Goal: Information Seeking & Learning: Learn about a topic

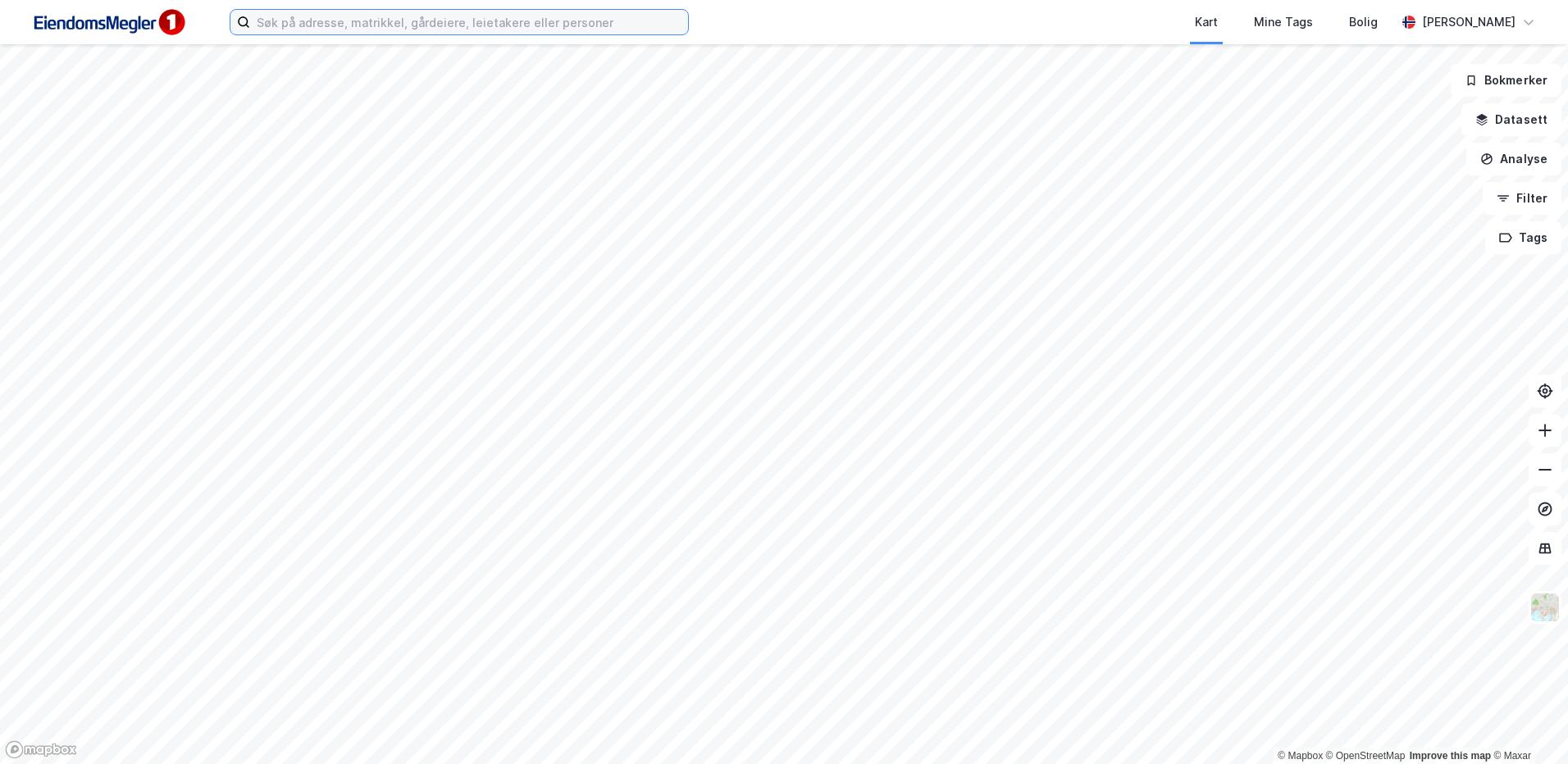
click at [535, 12] on input at bounding box center [469, 21] width 438 height 25
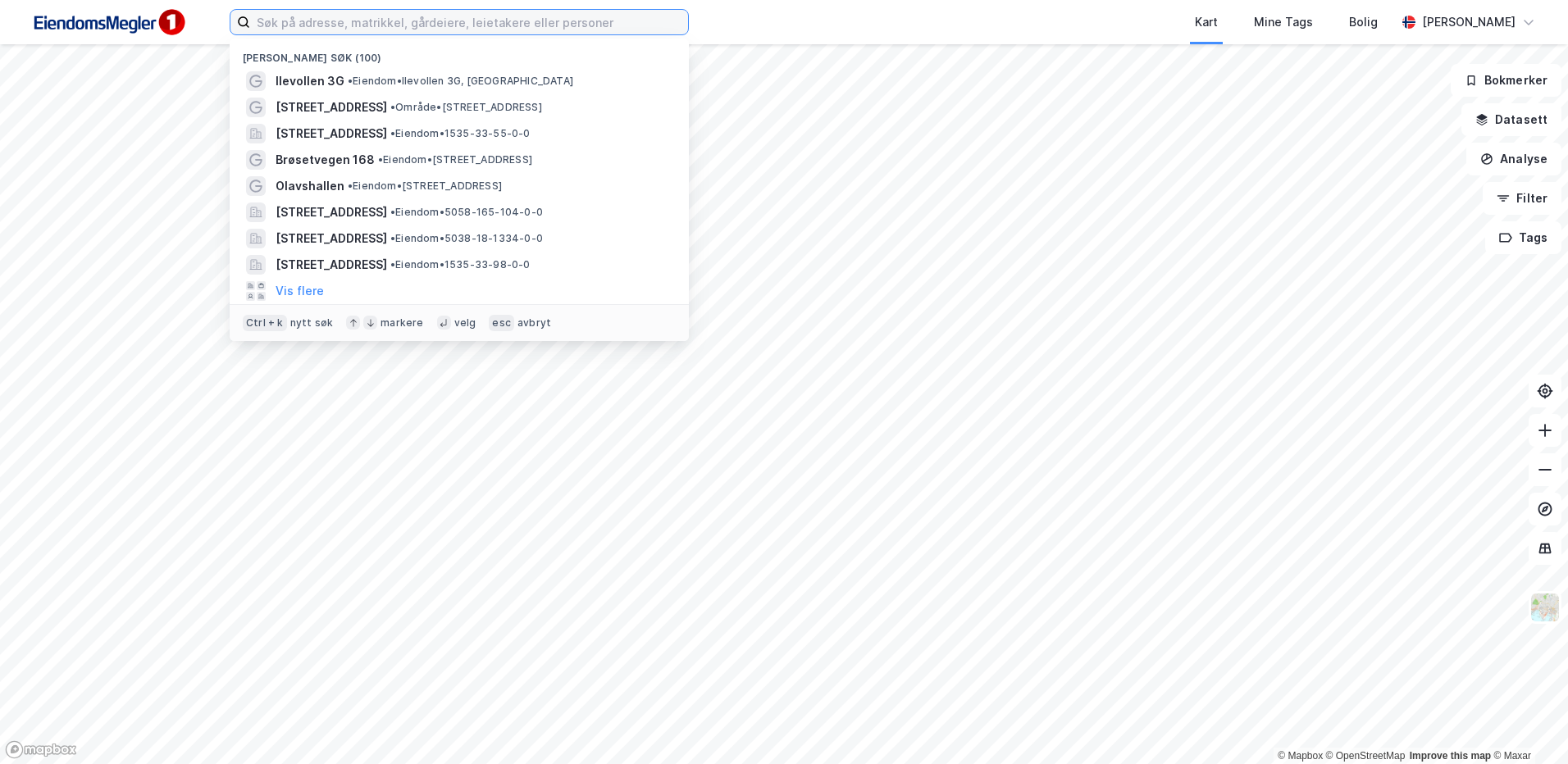
paste input "[STREET_ADDRESS]"
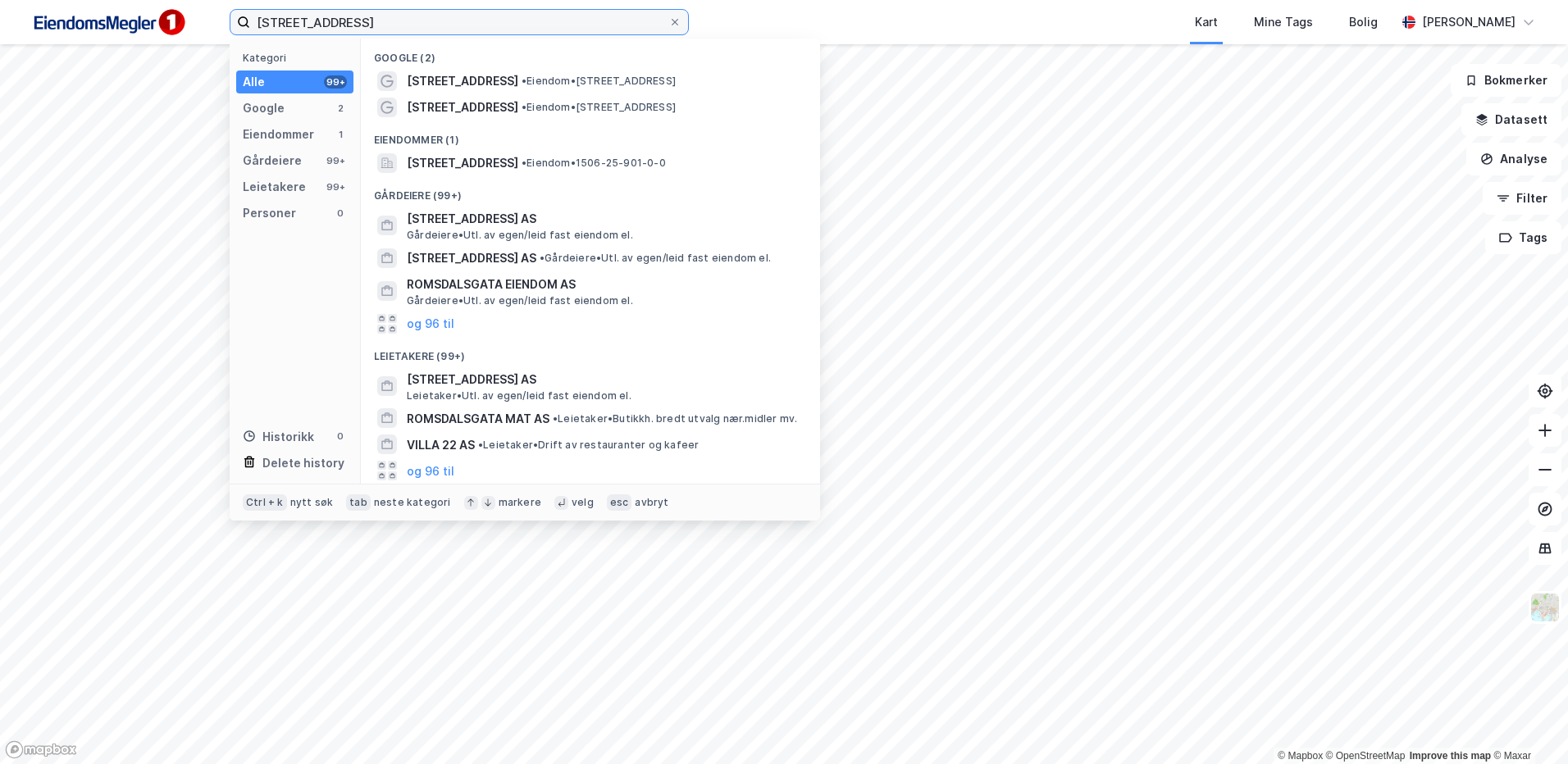
type input "[STREET_ADDRESS]"
click at [530, 86] on span "• Eiendom • [STREET_ADDRESS]" at bounding box center [599, 81] width 155 height 13
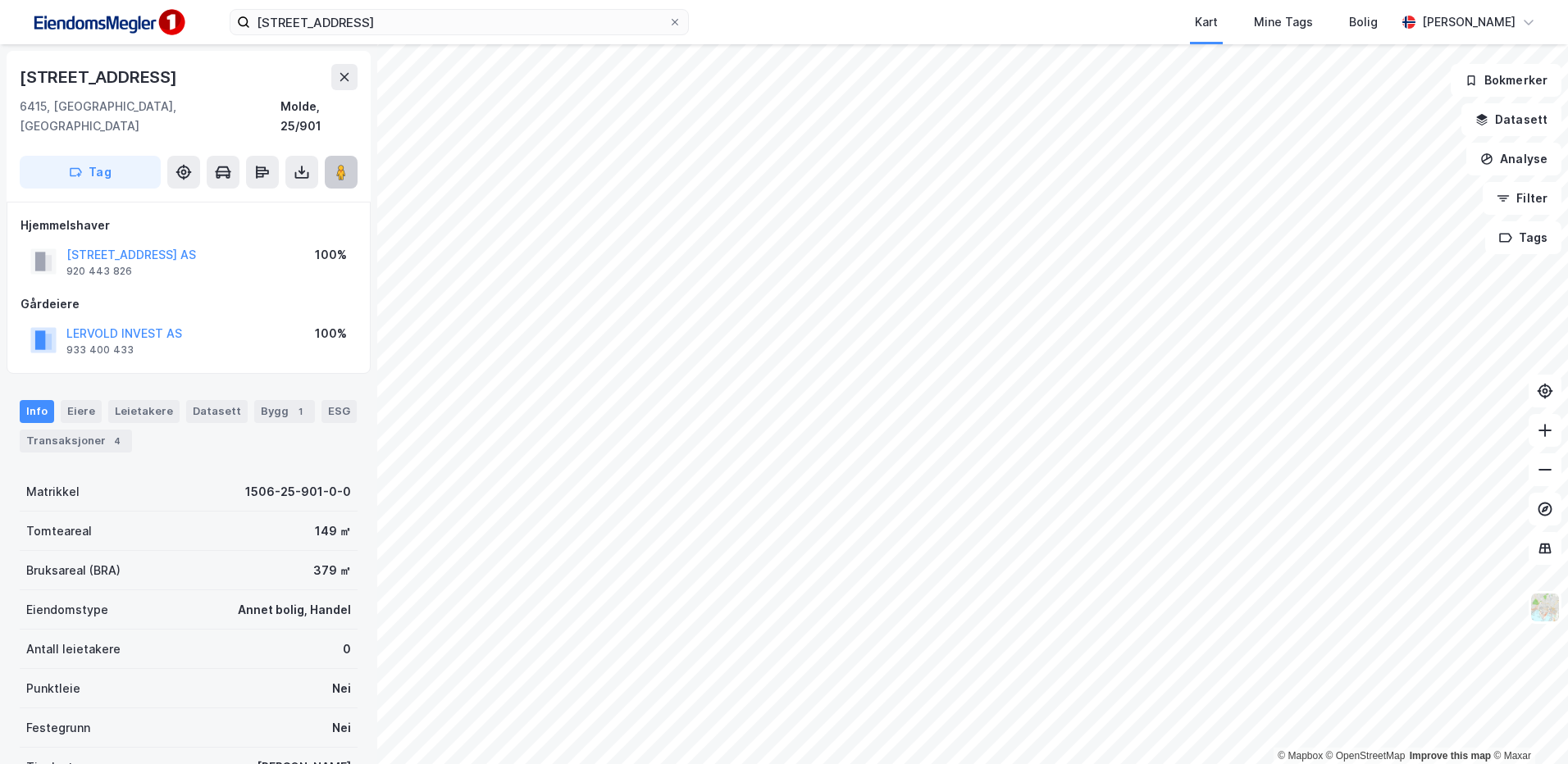
click at [353, 158] on button at bounding box center [341, 172] width 33 height 33
click at [80, 429] on div "Transaksjoner 4" at bounding box center [76, 440] width 112 height 23
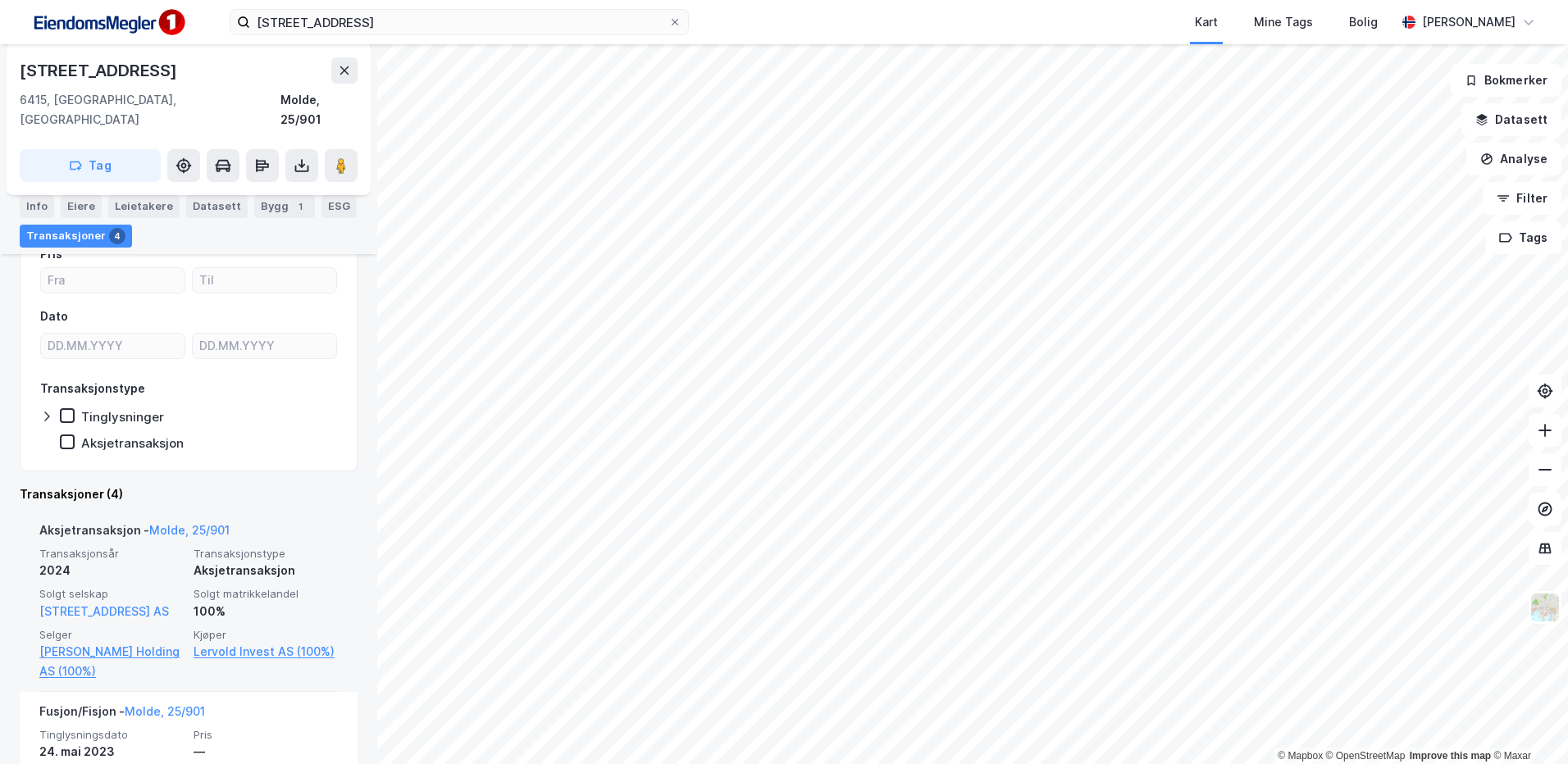
scroll to position [246, 0]
